Goal: Navigation & Orientation: Find specific page/section

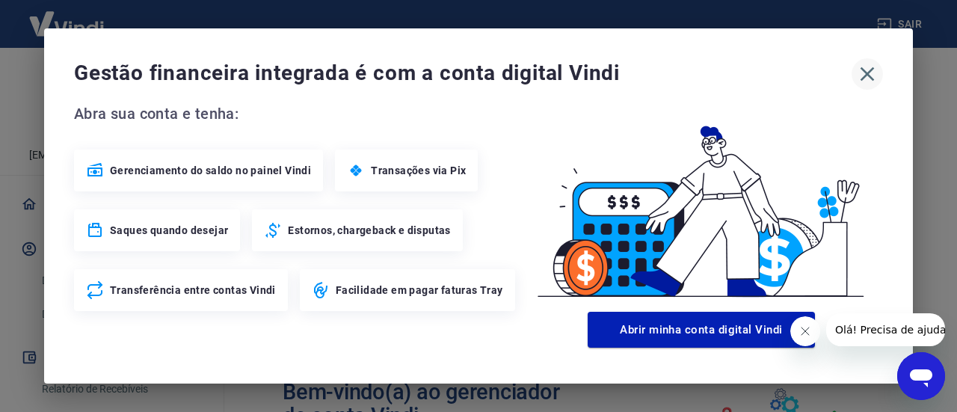
click at [864, 73] on icon "button" at bounding box center [867, 74] width 24 height 24
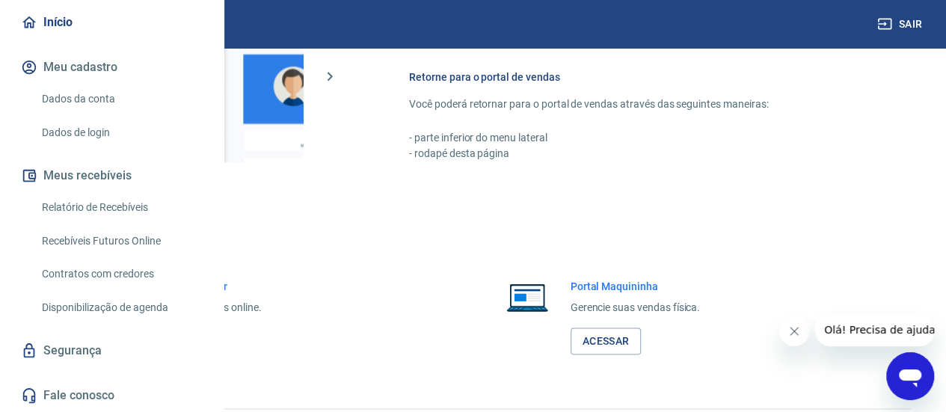
scroll to position [1079, 0]
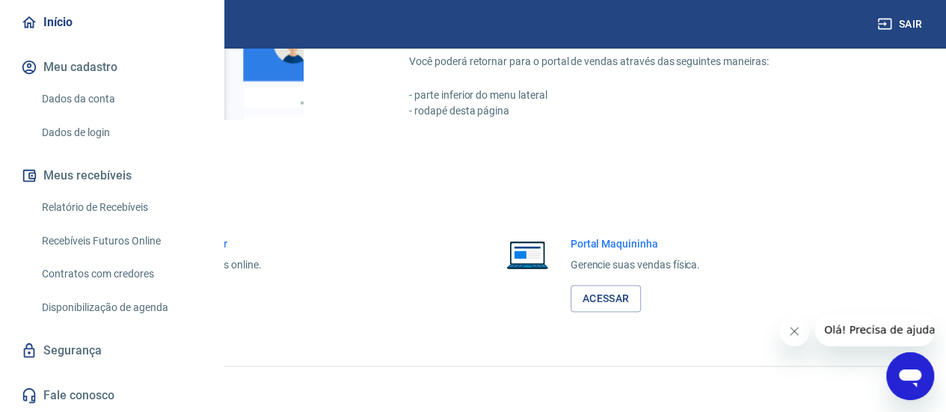
click at [200, 301] on link "Acessar" at bounding box center [164, 299] width 71 height 28
click at [200, 304] on link "Acessar" at bounding box center [164, 299] width 71 height 28
